Goal: Information Seeking & Learning: Learn about a topic

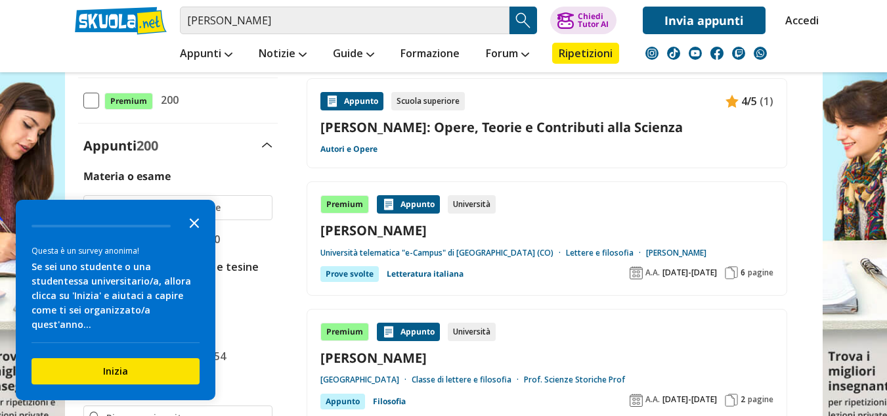
click at [190, 228] on polygon "Close the survey" at bounding box center [195, 223] width 10 height 10
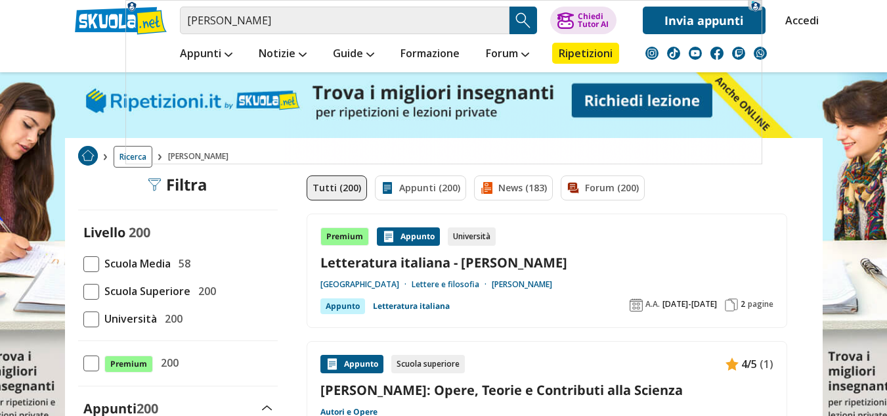
drag, startPoint x: 89, startPoint y: 287, endPoint x: 103, endPoint y: 287, distance: 13.8
click at [89, 287] on span at bounding box center [91, 292] width 16 height 16
click at [83, 291] on input "Scuola Superiore 200" at bounding box center [83, 291] width 0 height 0
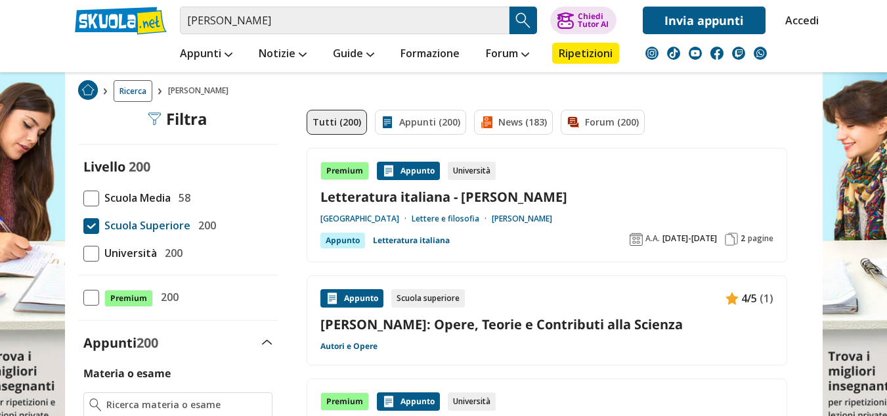
scroll to position [131, 0]
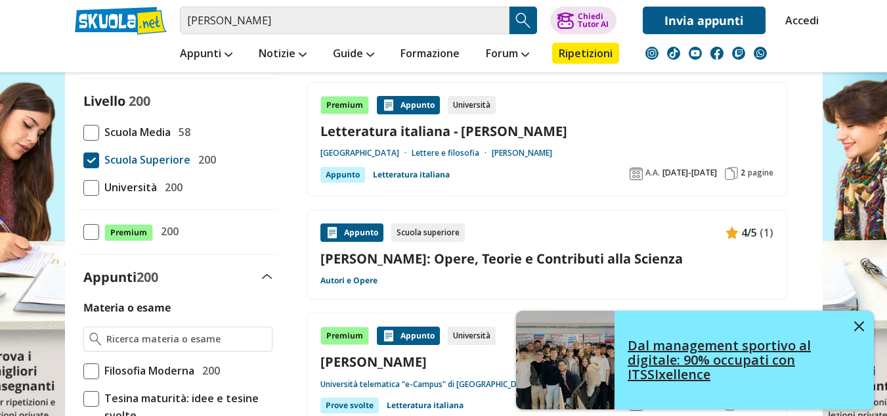
click at [857, 325] on img at bounding box center [859, 326] width 10 height 10
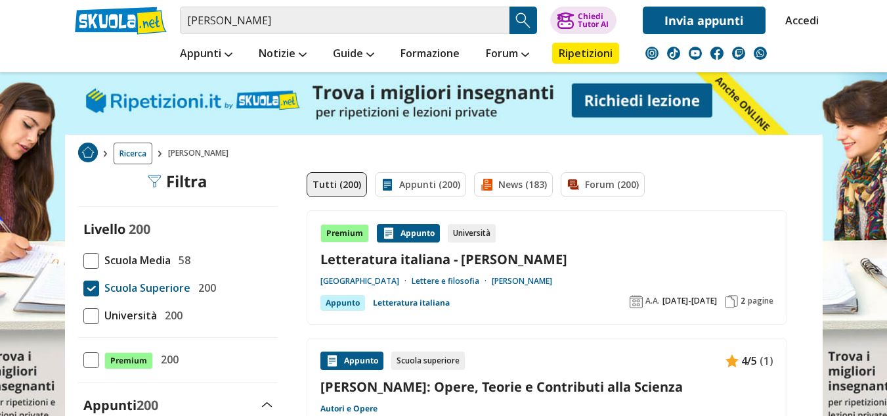
scroll to position [0, 0]
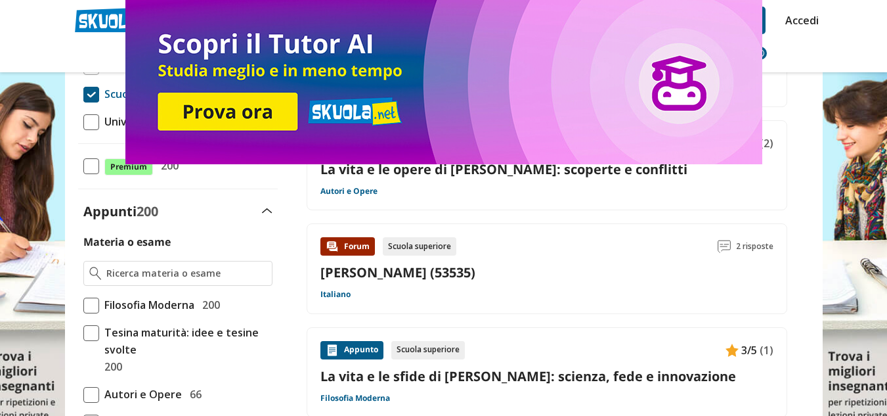
scroll to position [131, 0]
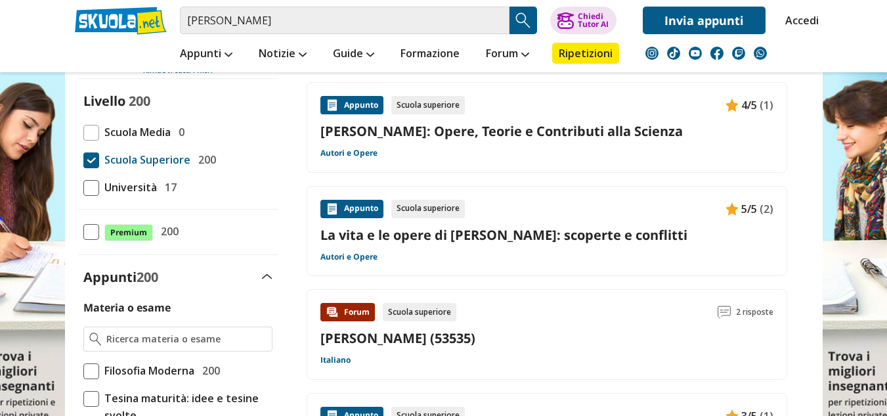
click at [537, 227] on link "La vita e le opere di [PERSON_NAME]: scoperte e conflitti" at bounding box center [546, 235] width 453 height 18
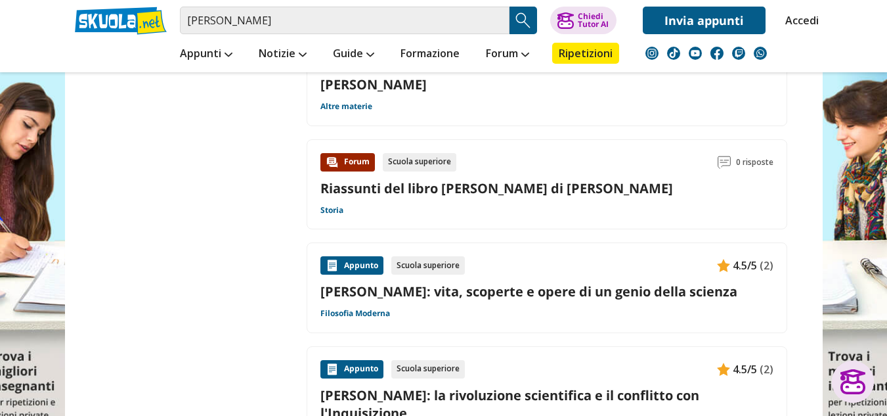
scroll to position [1642, 0]
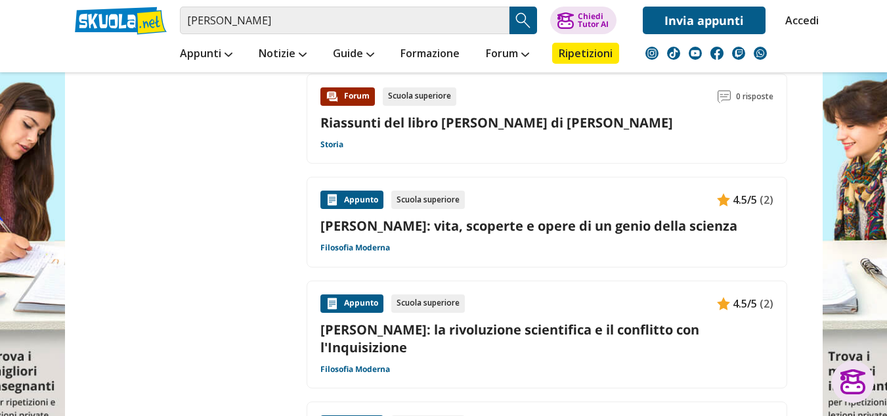
click at [538, 217] on link "[PERSON_NAME]: vita, scoperte e opere di un genio della scienza" at bounding box center [546, 226] width 453 height 18
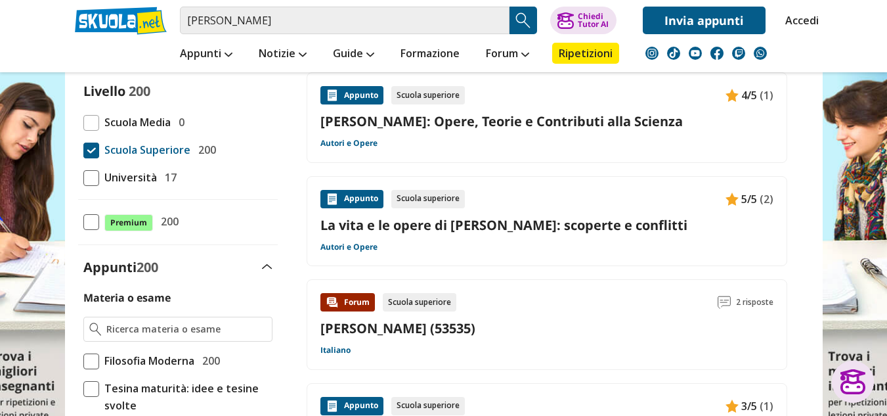
scroll to position [328, 0]
